Goal: Task Accomplishment & Management: Use online tool/utility

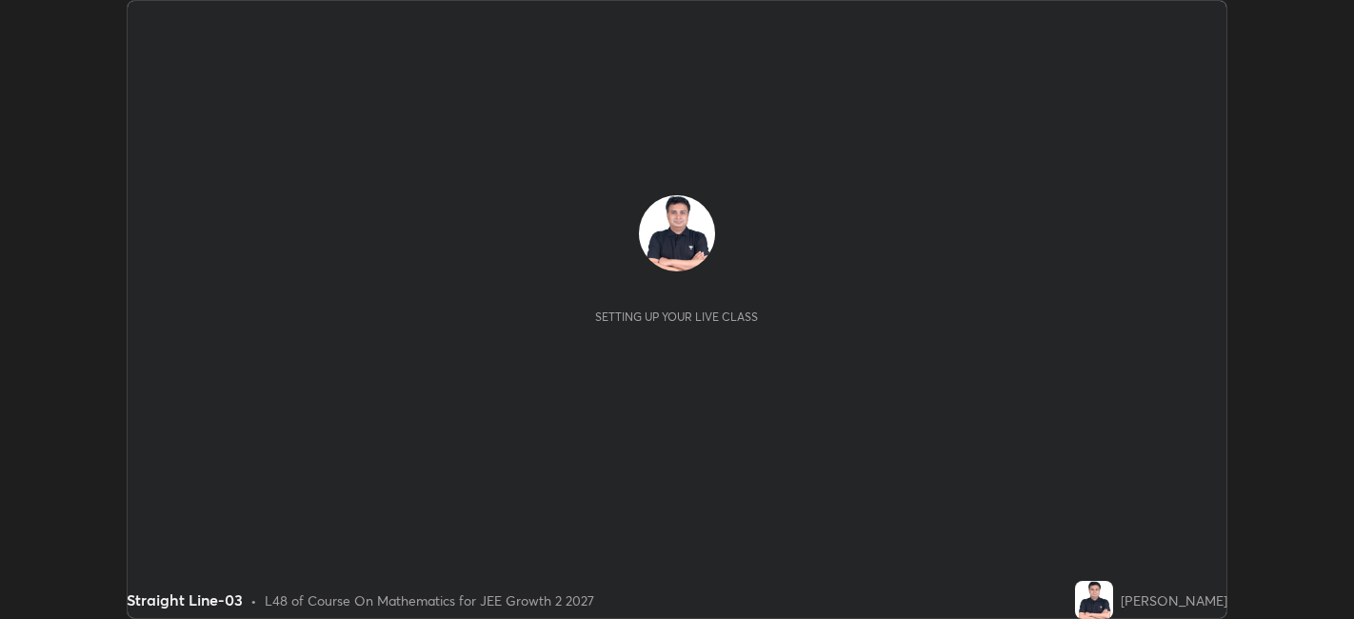
scroll to position [619, 1353]
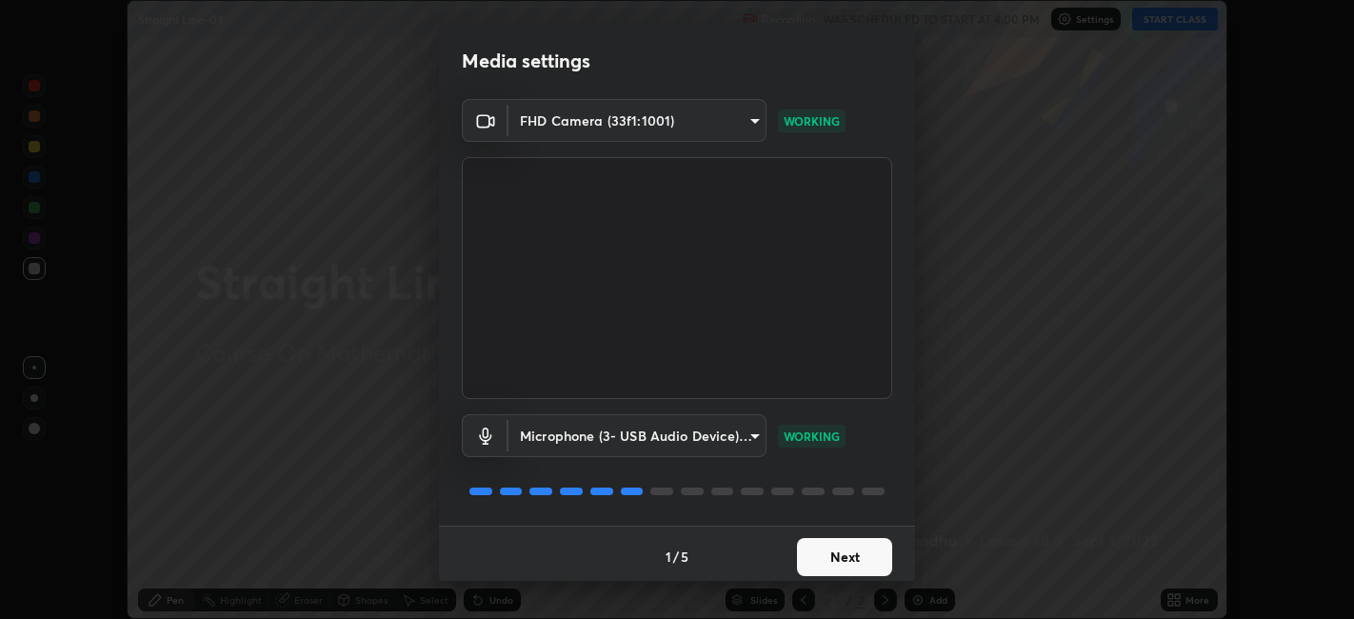
click at [861, 552] on button "Next" at bounding box center [844, 557] width 95 height 38
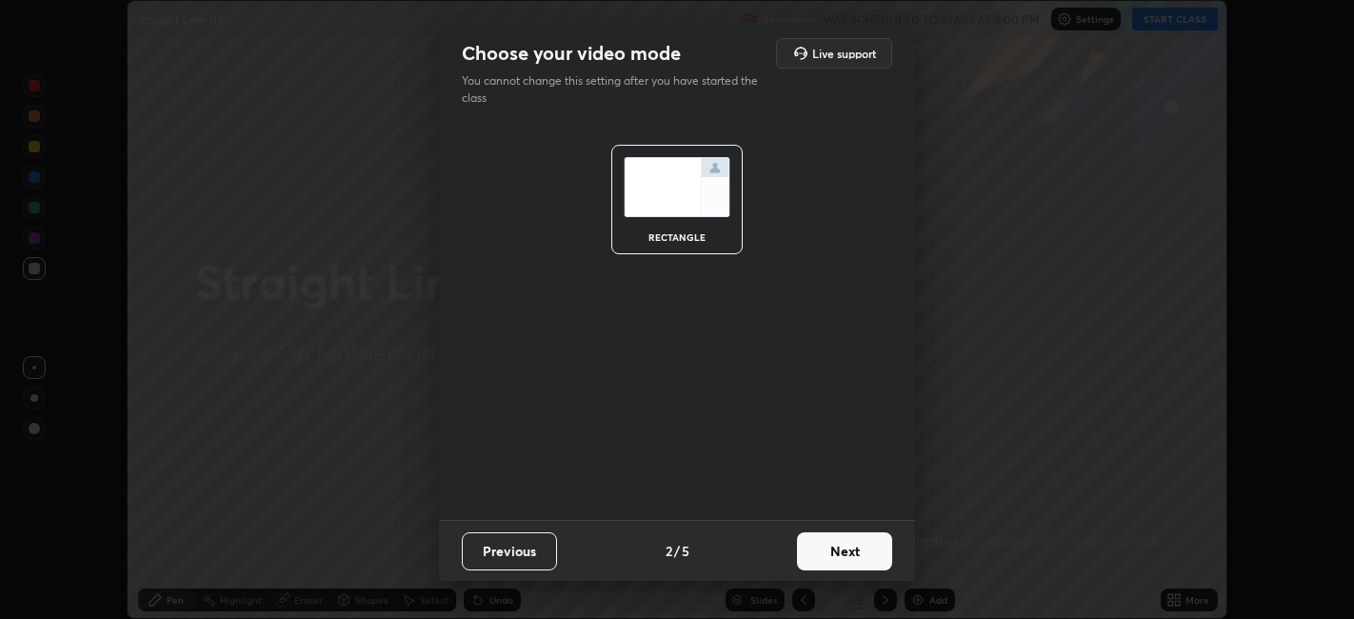
click at [870, 550] on button "Next" at bounding box center [844, 551] width 95 height 38
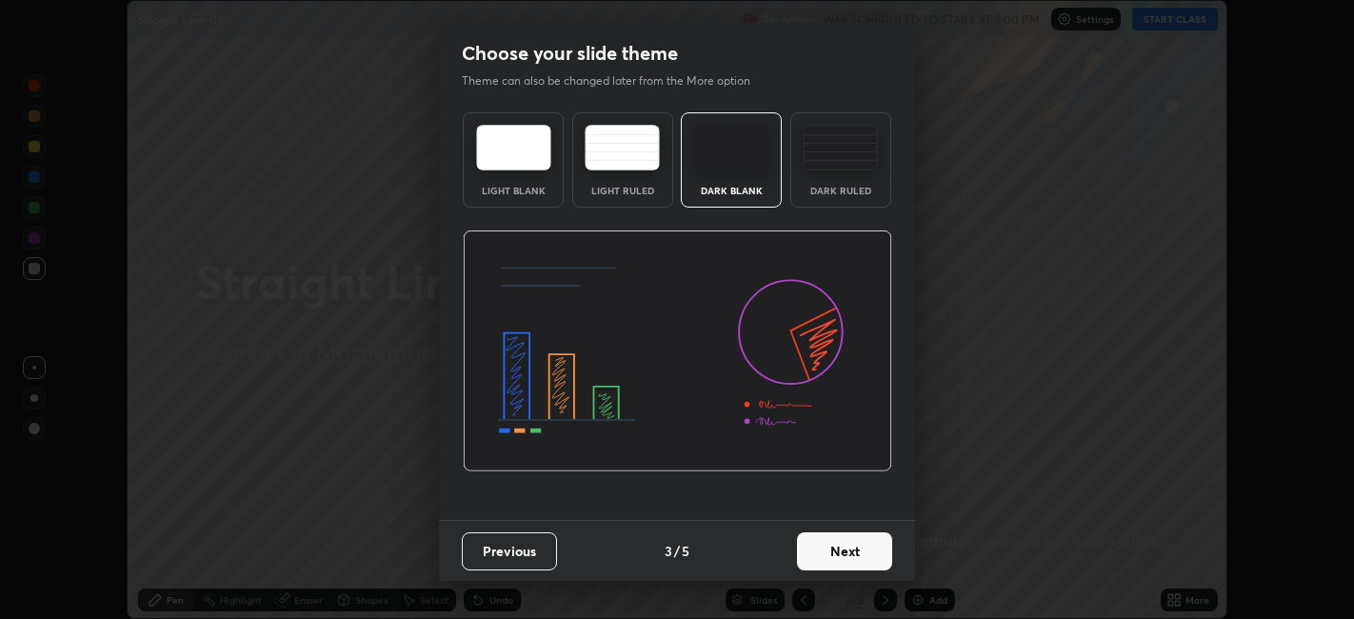
click at [873, 543] on button "Next" at bounding box center [844, 551] width 95 height 38
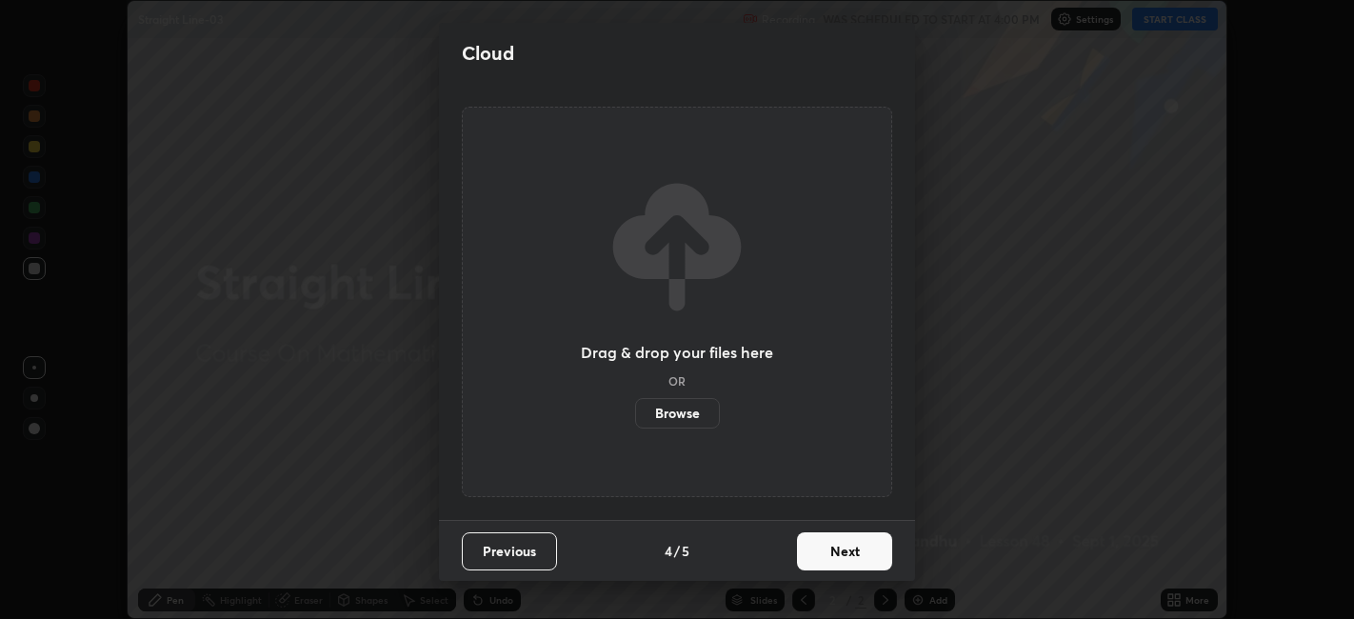
click at [873, 545] on button "Next" at bounding box center [844, 551] width 95 height 38
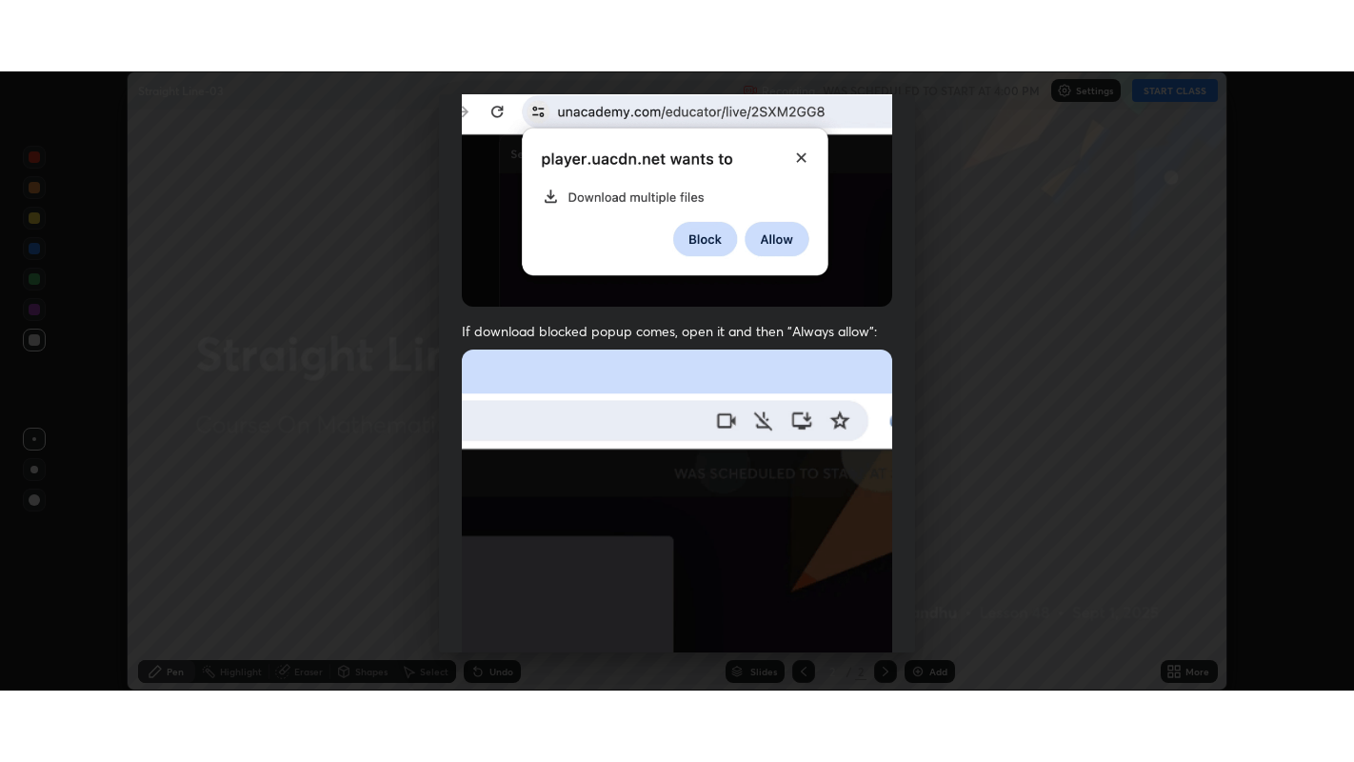
scroll to position [393, 0]
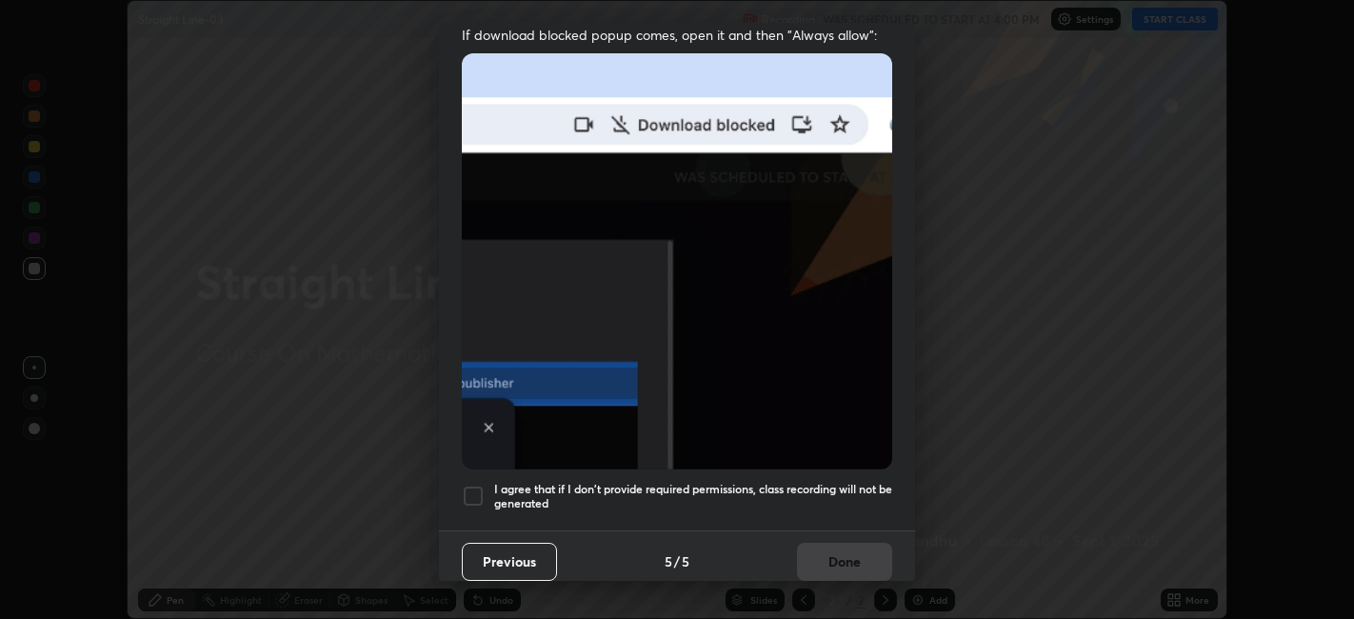
click at [873, 487] on h5 "I agree that if I don't provide required permissions, class recording will not …" at bounding box center [693, 497] width 398 height 30
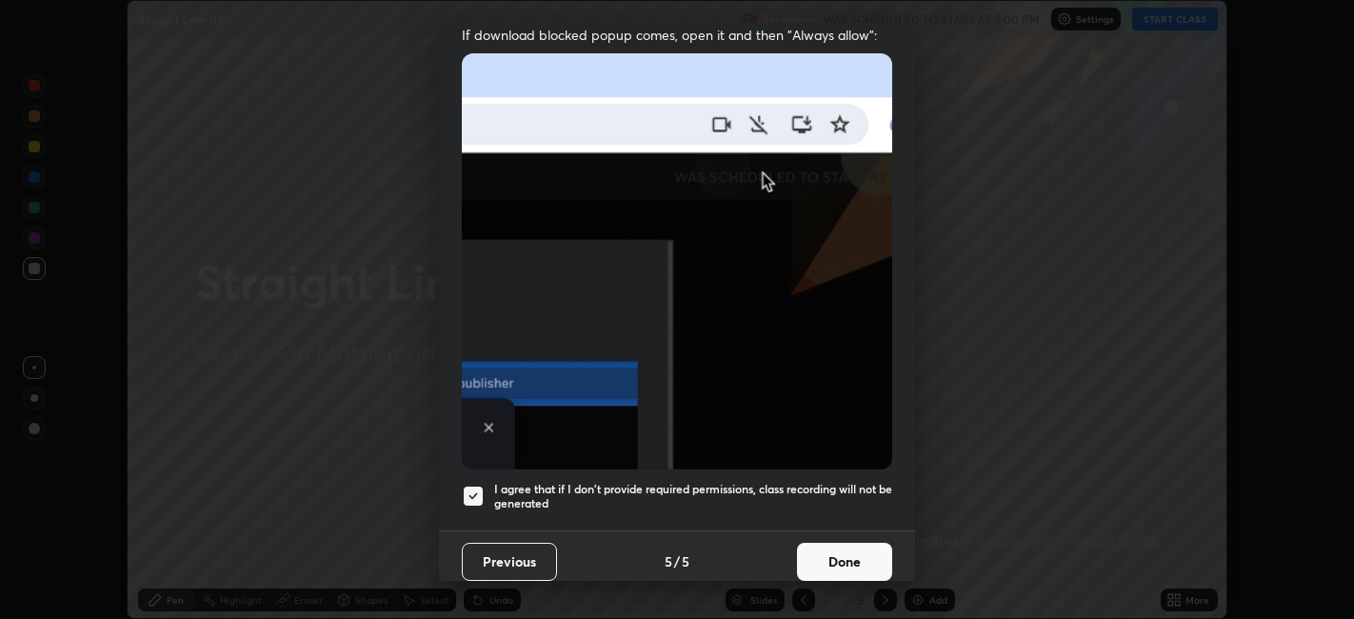
click at [864, 545] on button "Done" at bounding box center [844, 562] width 95 height 38
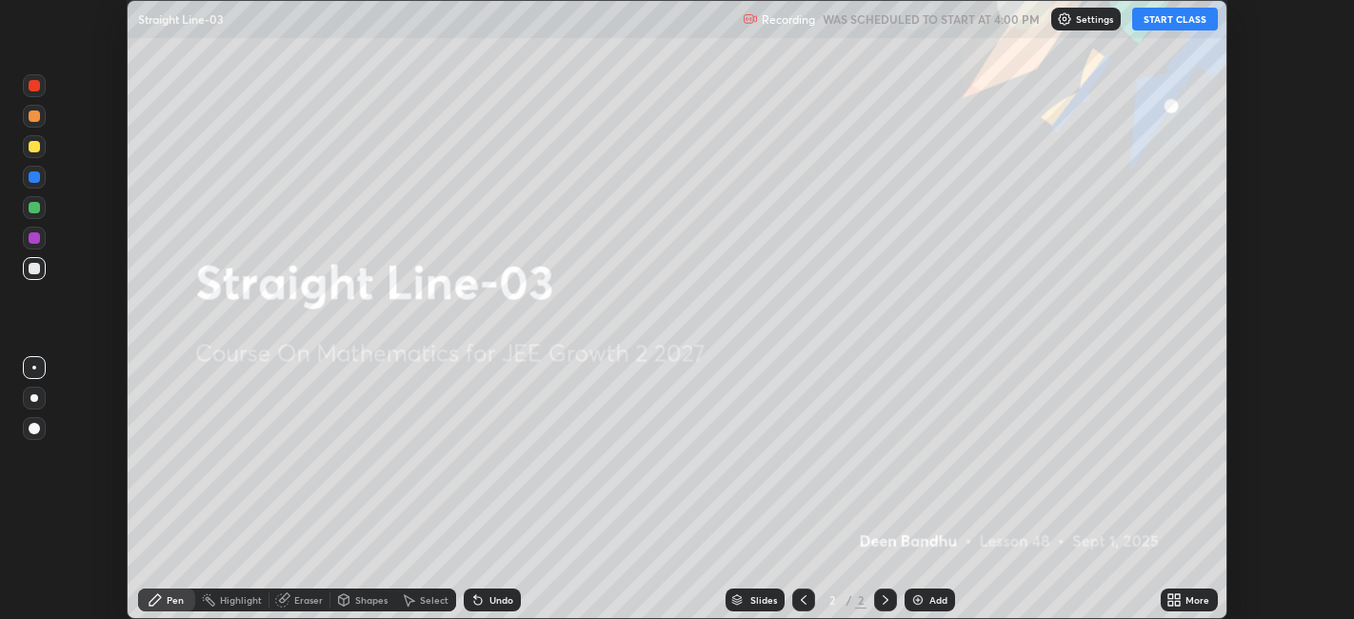
click at [1178, 596] on icon at bounding box center [1178, 596] width 5 height 5
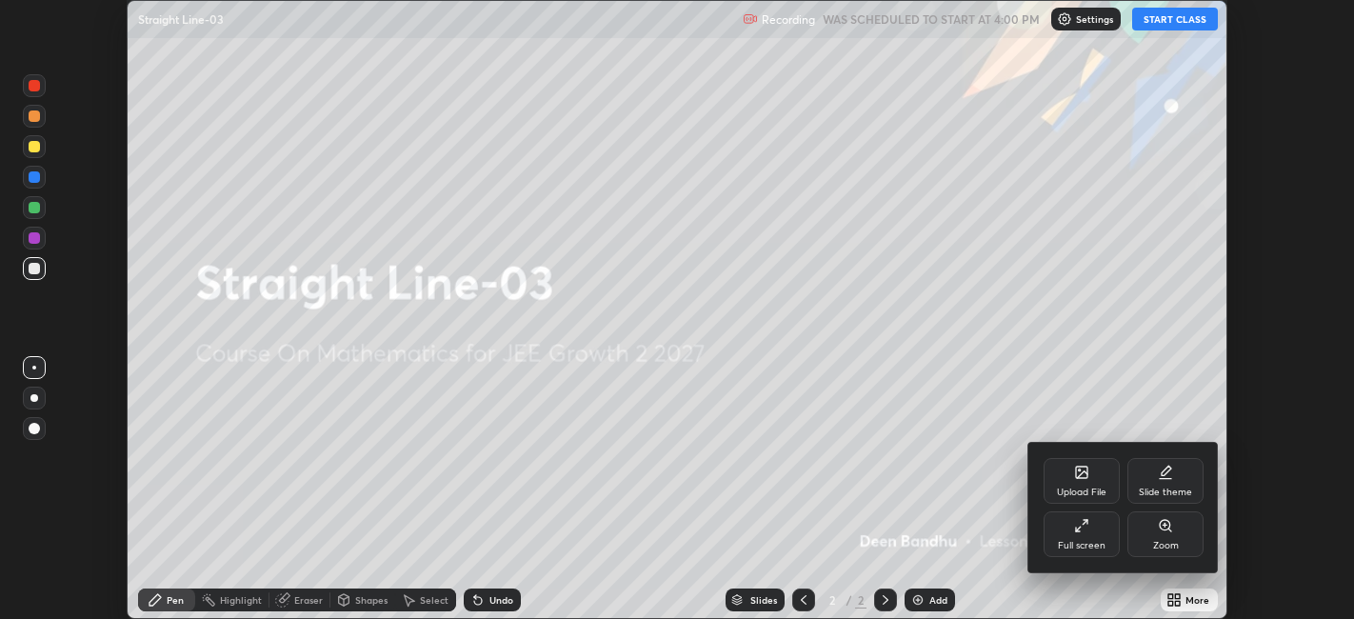
click at [1085, 534] on div "Full screen" at bounding box center [1082, 534] width 76 height 46
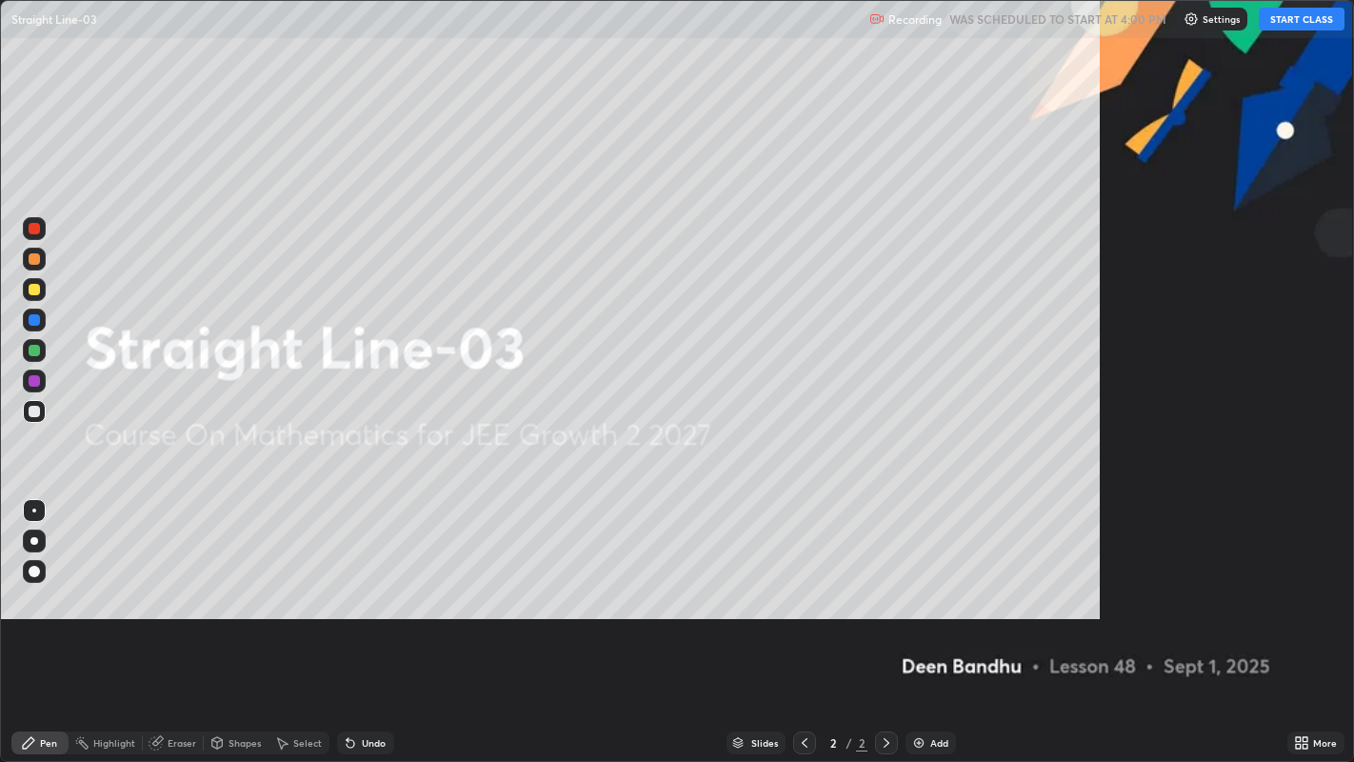
scroll to position [762, 1354]
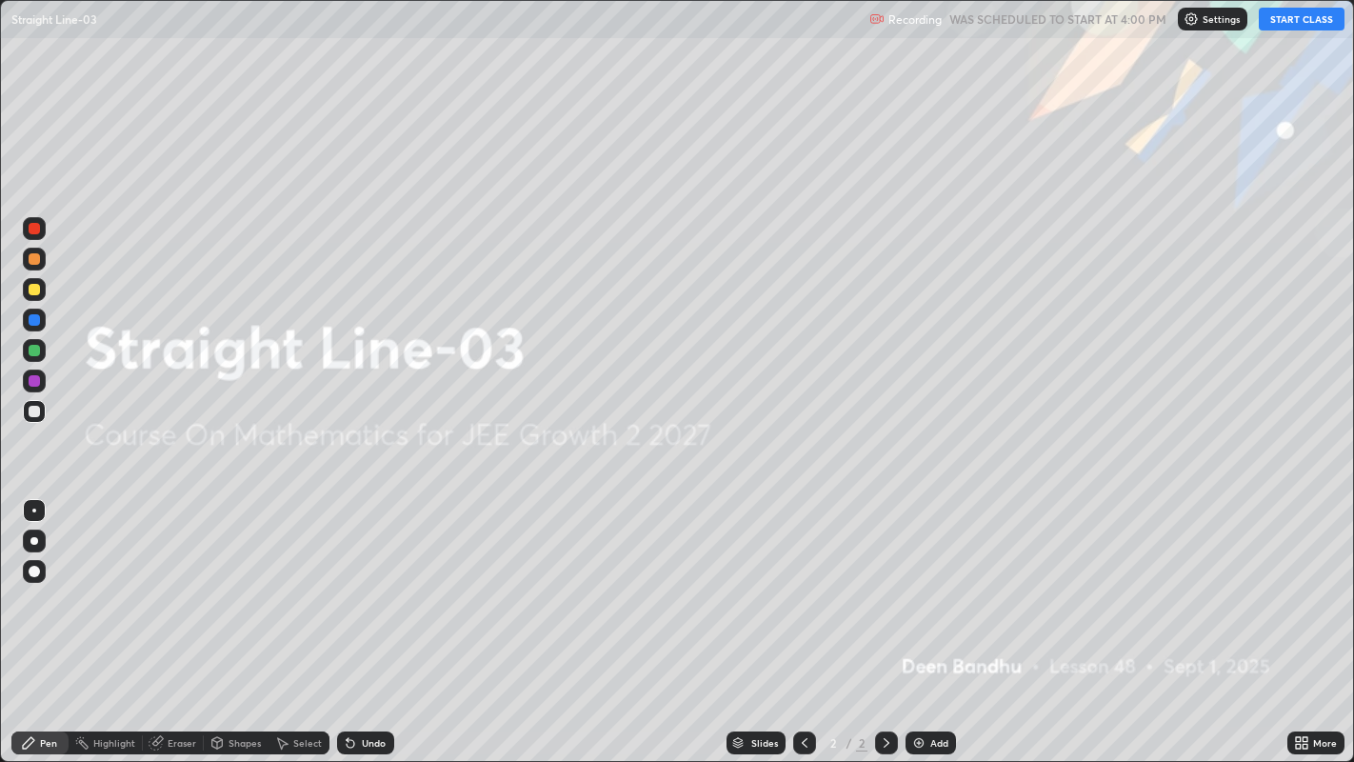
click at [1295, 21] on button "START CLASS" at bounding box center [1302, 19] width 86 height 23
click at [933, 618] on div "Add" at bounding box center [939, 743] width 18 height 10
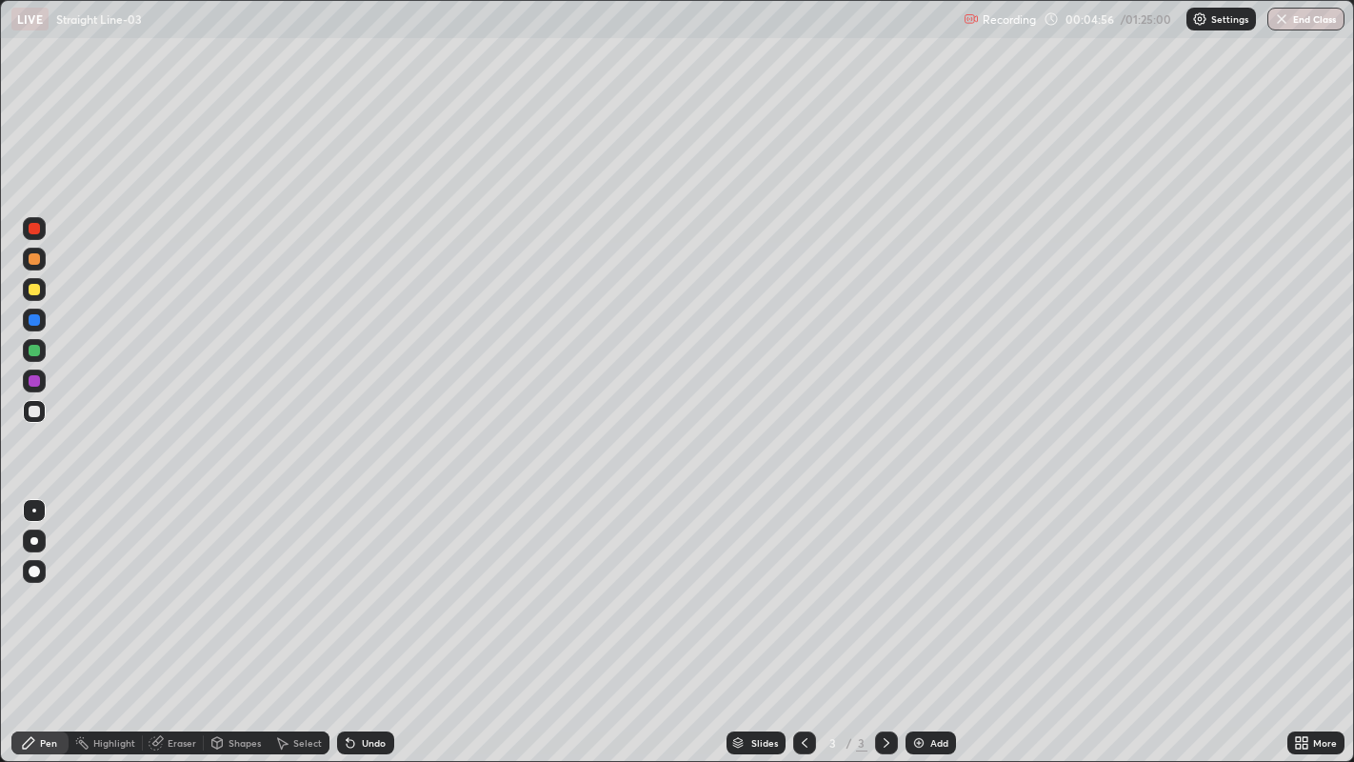
click at [37, 295] on div at bounding box center [34, 289] width 23 height 23
click at [34, 381] on div at bounding box center [34, 380] width 11 height 11
click at [35, 350] on div at bounding box center [34, 350] width 11 height 11
click at [182, 618] on div "Eraser" at bounding box center [182, 743] width 29 height 10
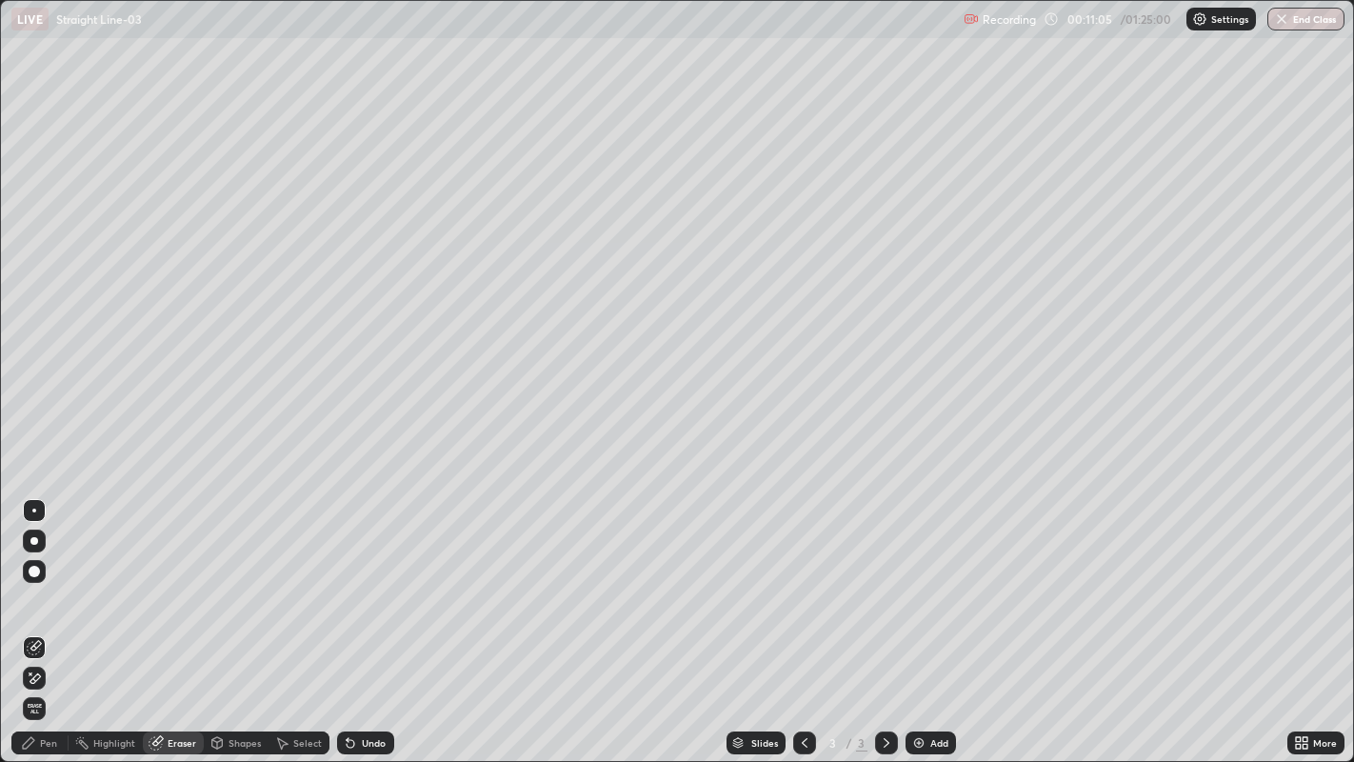
click at [44, 618] on div "Pen" at bounding box center [48, 743] width 17 height 10
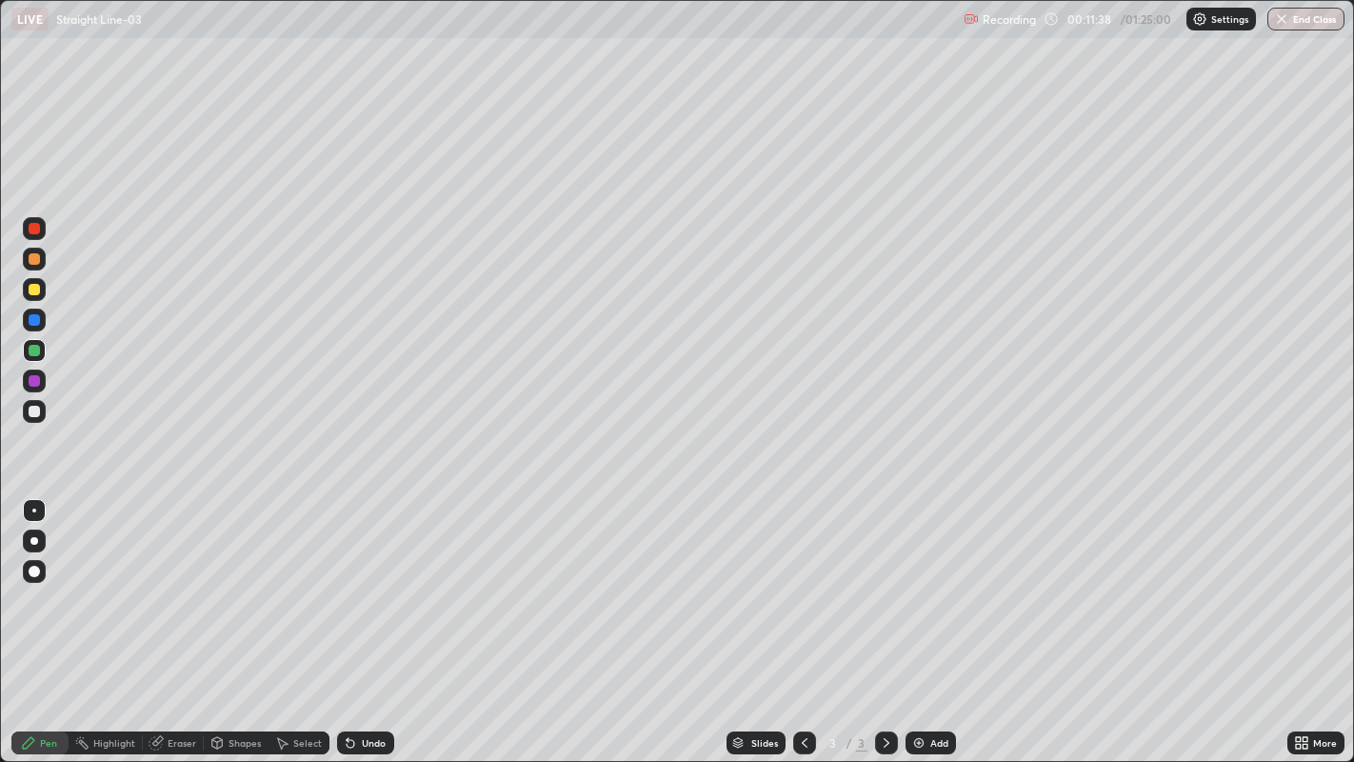
click at [33, 290] on div at bounding box center [34, 289] width 11 height 11
click at [937, 618] on div "Add" at bounding box center [939, 743] width 18 height 10
click at [32, 377] on div at bounding box center [34, 380] width 11 height 11
click at [37, 257] on div at bounding box center [34, 258] width 11 height 11
click at [35, 379] on div at bounding box center [34, 380] width 11 height 11
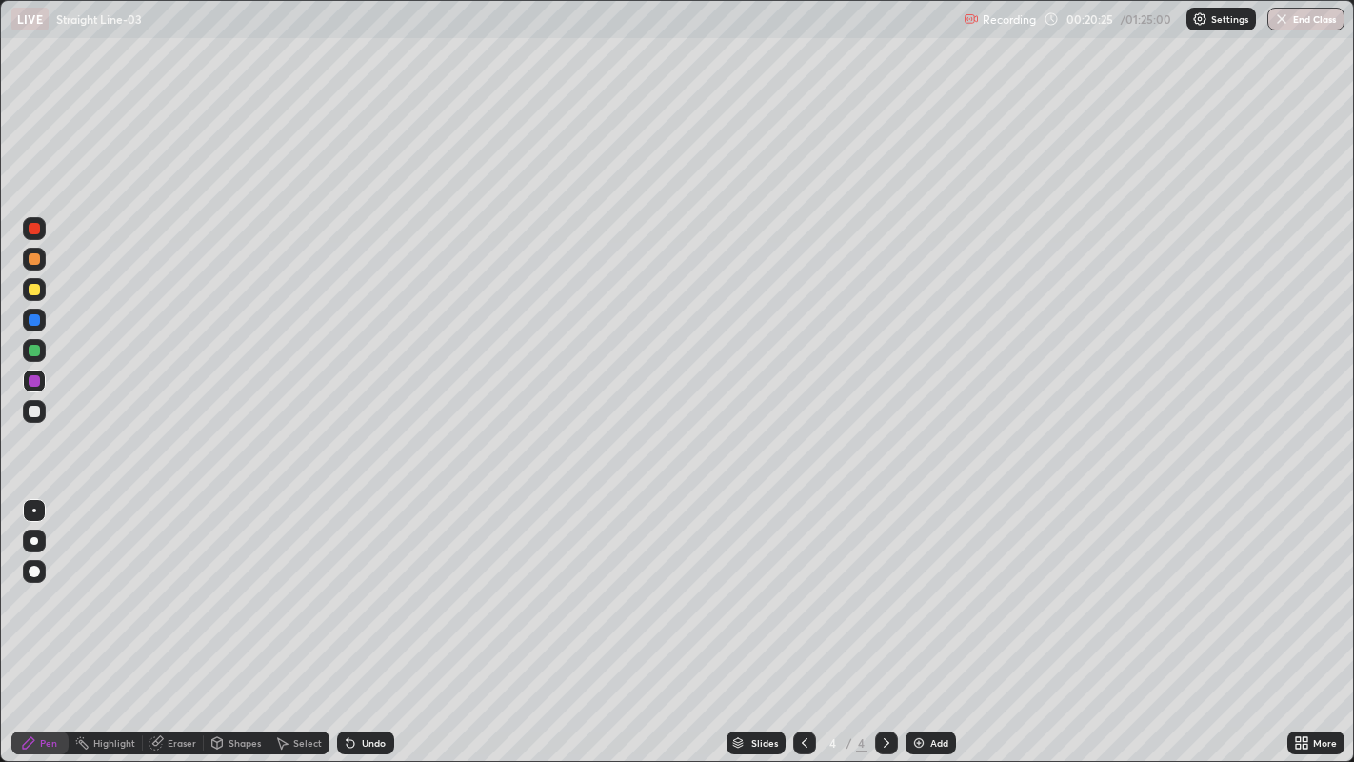
click at [936, 618] on div "Add" at bounding box center [939, 743] width 18 height 10
click at [39, 261] on div at bounding box center [34, 258] width 11 height 11
click at [32, 381] on div at bounding box center [34, 380] width 11 height 11
click at [805, 618] on icon at bounding box center [804, 742] width 15 height 15
click at [800, 618] on icon at bounding box center [804, 742] width 15 height 15
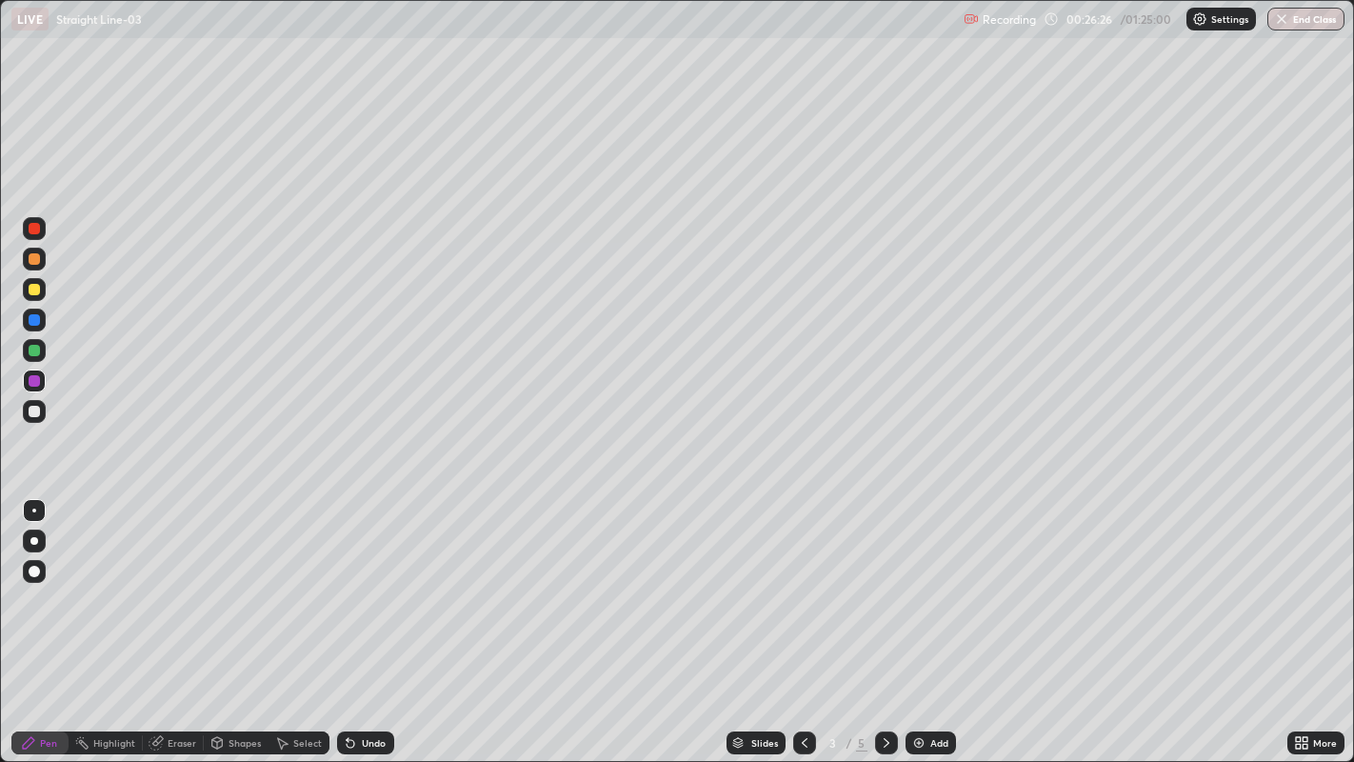
click at [800, 618] on icon at bounding box center [804, 742] width 15 height 15
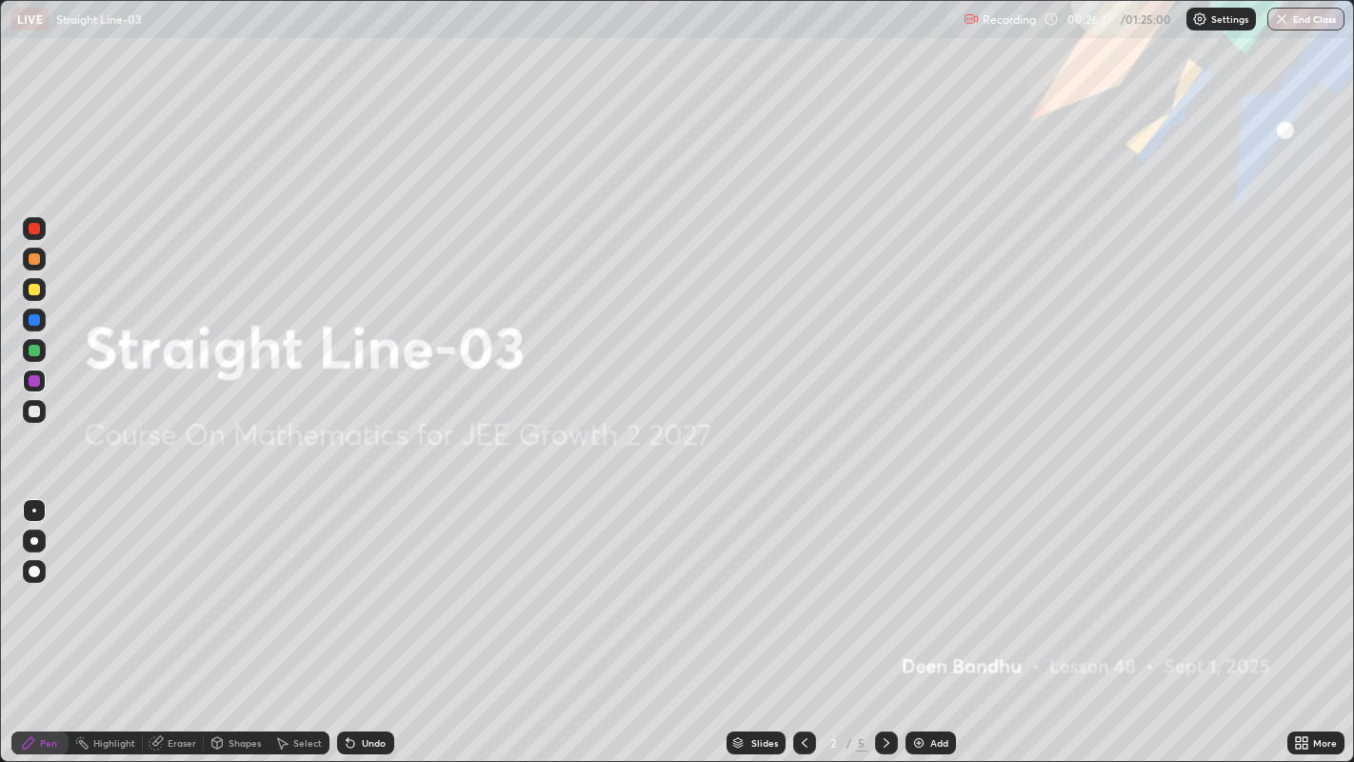
click at [886, 618] on icon at bounding box center [886, 742] width 15 height 15
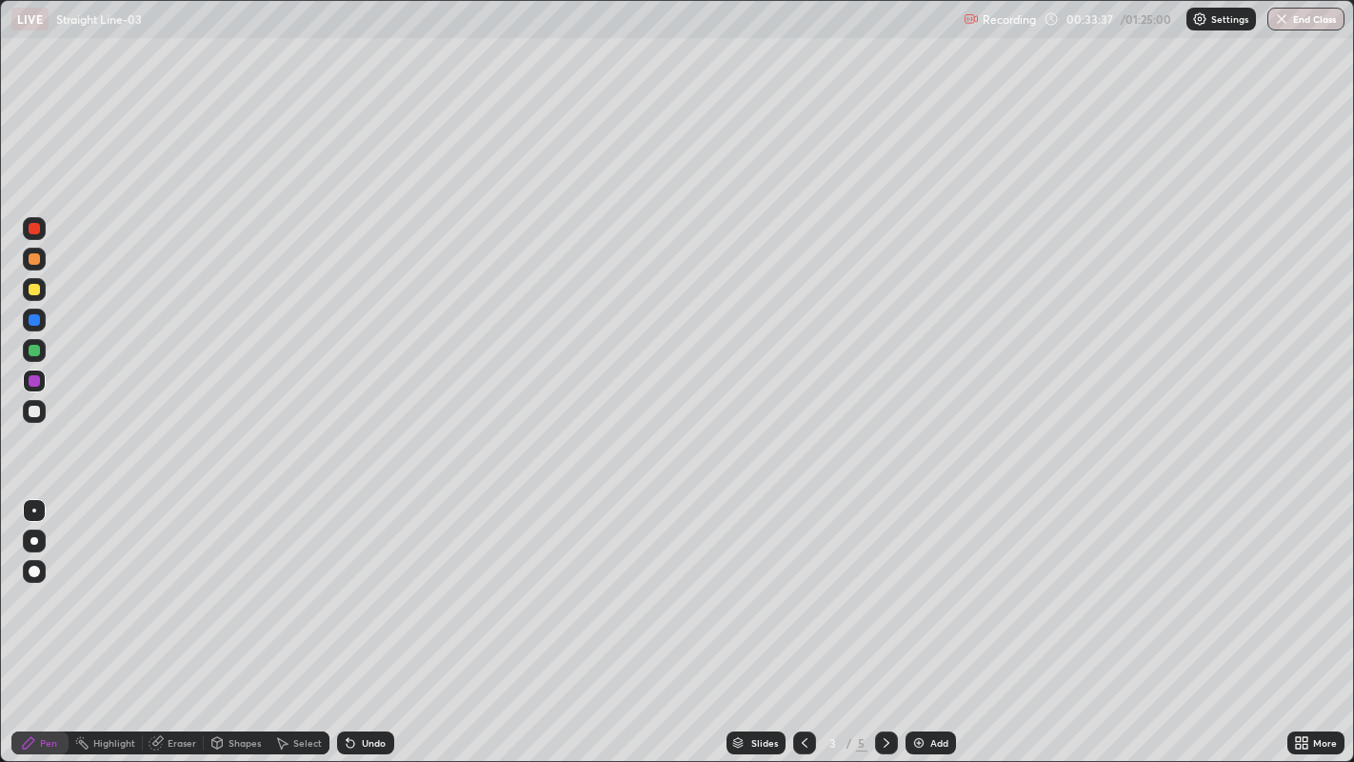
click at [884, 618] on icon at bounding box center [886, 742] width 15 height 15
click at [881, 618] on icon at bounding box center [886, 742] width 15 height 15
click at [35, 350] on div at bounding box center [34, 350] width 11 height 11
